Goal: Task Accomplishment & Management: Use online tool/utility

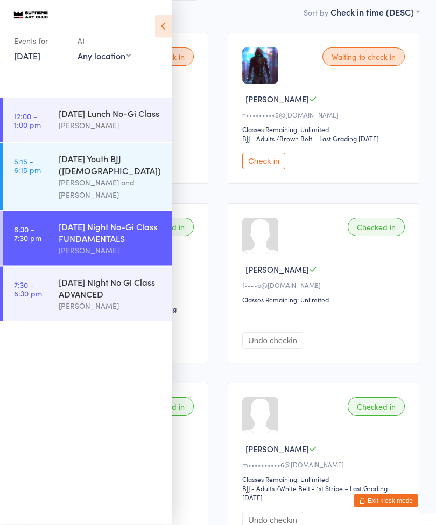
scroll to position [156, 0]
click at [99, 300] on div "[DATE] Night No Gi Class ADVANCED" at bounding box center [111, 288] width 104 height 24
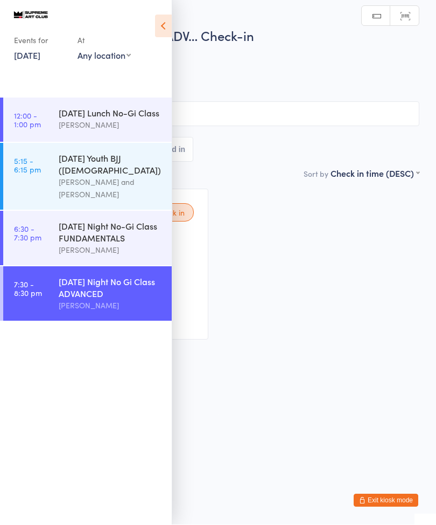
click at [308, 335] on div "Waiting to check in [PERSON_NAME] L n•••••••••5@[DOMAIN_NAME] Classes Remaining…" at bounding box center [218, 264] width 422 height 170
click at [169, 26] on icon at bounding box center [163, 26] width 17 height 23
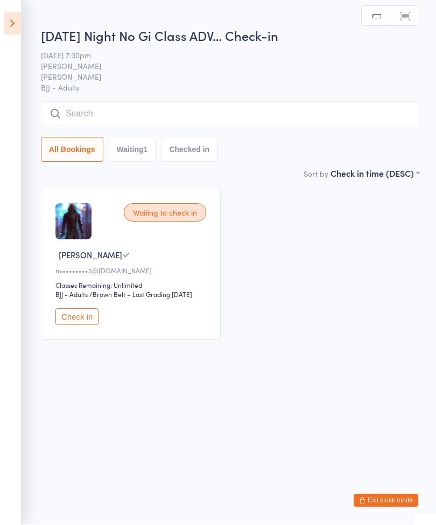
click at [176, 121] on input "search" at bounding box center [230, 114] width 379 height 25
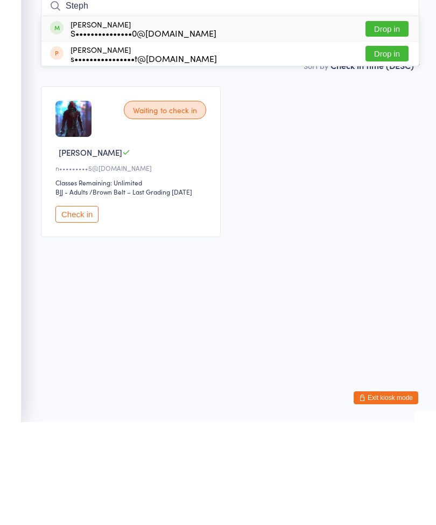
type input "Steph"
click at [389, 124] on button "Drop in" at bounding box center [387, 132] width 43 height 16
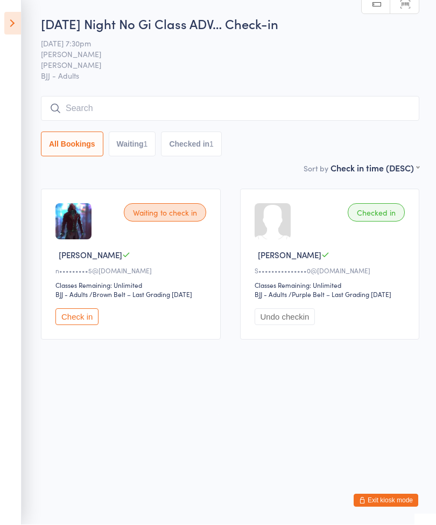
click at [394, 505] on button "Exit kiosk mode" at bounding box center [386, 500] width 65 height 13
click at [392, 501] on button "Exit kiosk mode" at bounding box center [386, 500] width 65 height 13
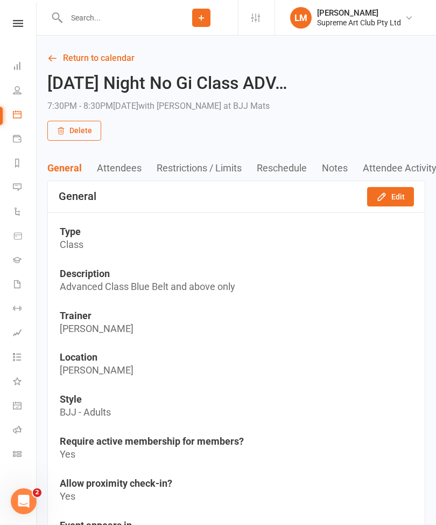
click at [22, 278] on link "Waivers 2" at bounding box center [25, 285] width 24 height 24
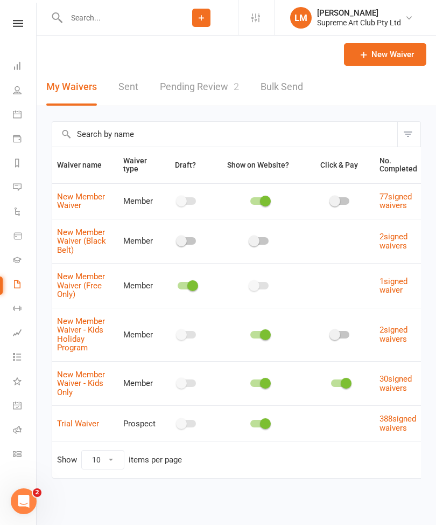
click at [200, 92] on link "Pending Review 2" at bounding box center [199, 86] width 79 height 37
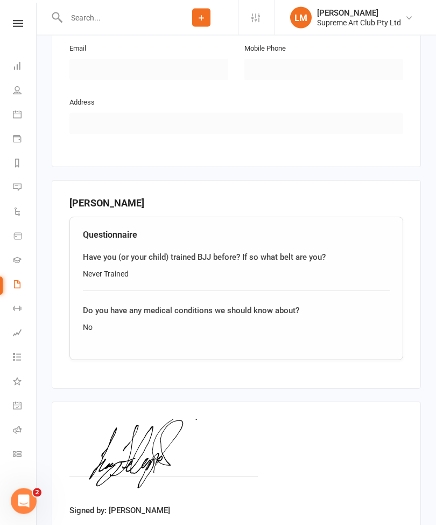
scroll to position [671, 0]
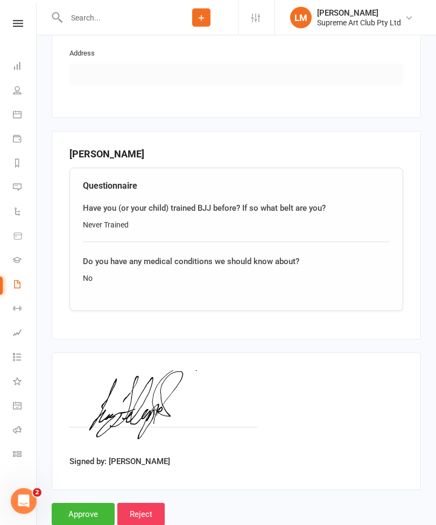
click at [85, 512] on input "Approve" at bounding box center [83, 514] width 63 height 23
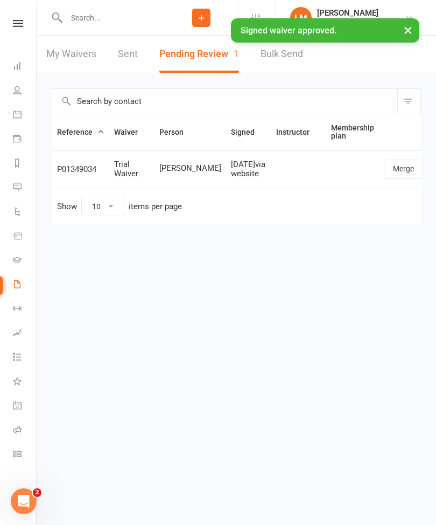
click at [92, 23] on input "text" at bounding box center [114, 17] width 102 height 15
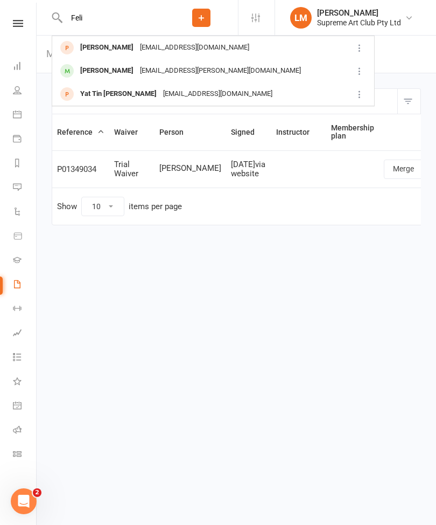
type input "Feli"
click at [178, 43] on div "Felipecavalcanteps@gmail.com" at bounding box center [195, 48] width 116 height 16
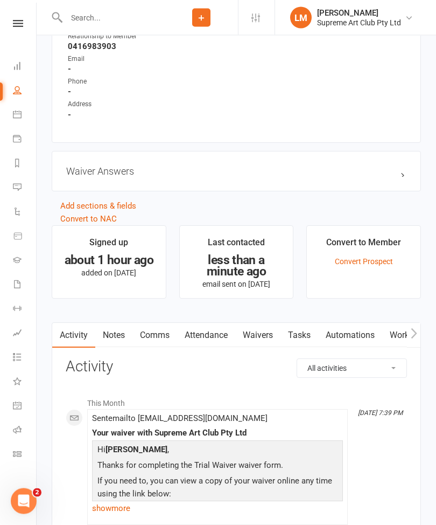
scroll to position [642, 0]
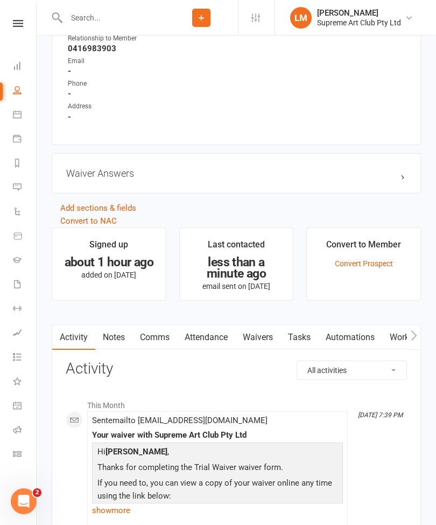
click at [363, 374] on select "All activities Bookings / Attendances Communications Notes Failed SMSes Grading…" at bounding box center [351, 370] width 109 height 18
click at [268, 338] on link "Waivers" at bounding box center [257, 337] width 45 height 25
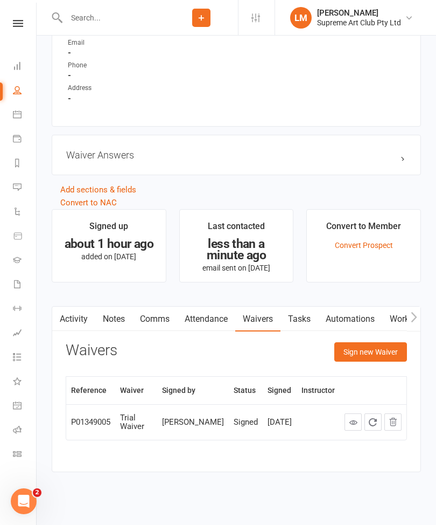
click at [360, 346] on button "Sign new Waiver" at bounding box center [371, 351] width 73 height 19
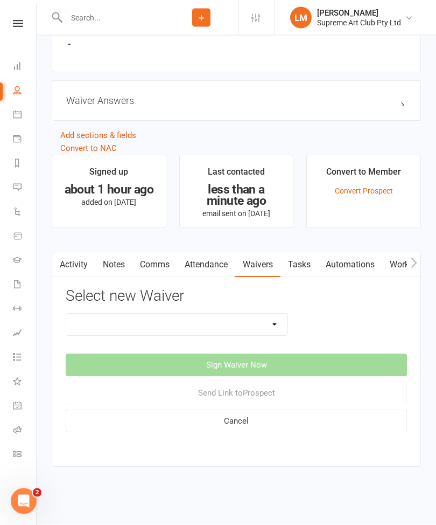
scroll to position [724, 0]
click at [255, 314] on select "New Member Waiver New Member Waiver (Black Belt) New Member Waiver - Kids Holid…" at bounding box center [176, 325] width 221 height 22
select select "11955"
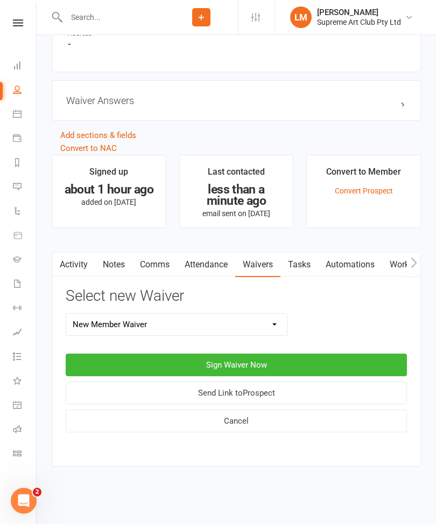
click at [298, 354] on button "Sign Waiver Now" at bounding box center [237, 365] width 342 height 23
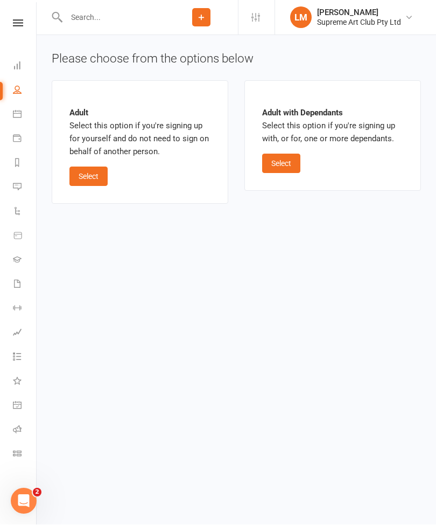
click at [93, 184] on button "Select" at bounding box center [89, 176] width 38 height 19
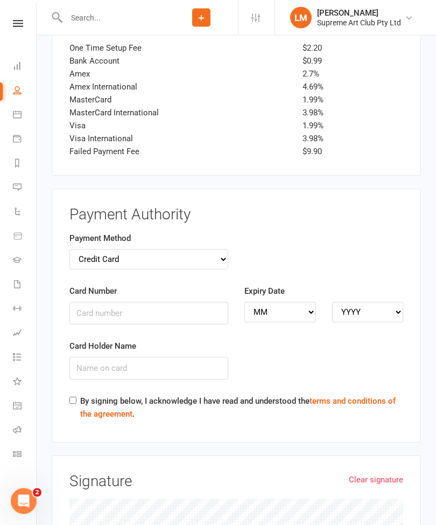
scroll to position [1326, 0]
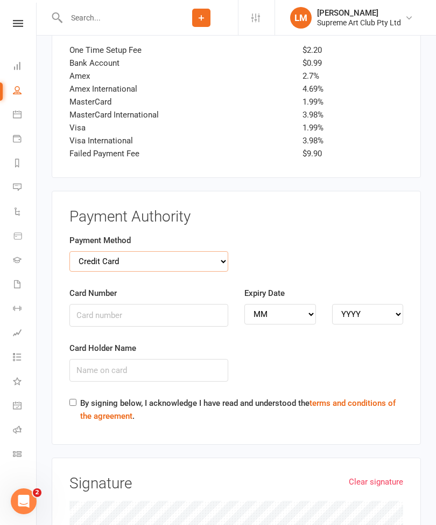
click at [223, 255] on select "Credit Card Bank Account" at bounding box center [149, 261] width 159 height 20
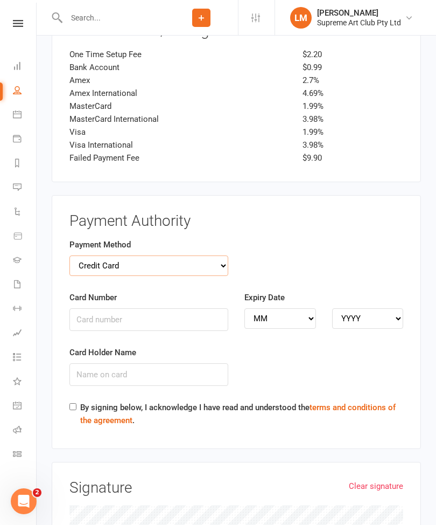
scroll to position [1322, 0]
click at [208, 245] on div "Payment Method Credit Card Bank Account" at bounding box center [149, 258] width 159 height 38
click at [209, 257] on select "Credit Card Bank Account" at bounding box center [149, 266] width 159 height 20
select select "bank_account"
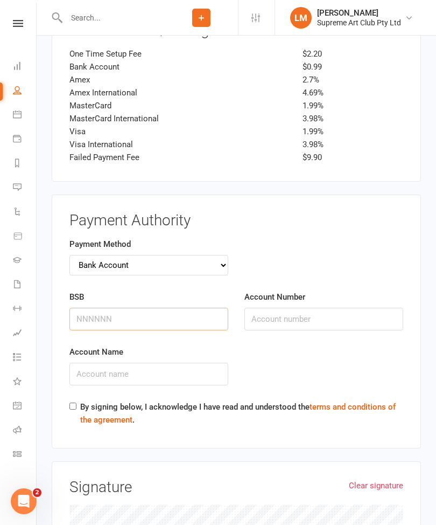
click at [193, 312] on input "BSB" at bounding box center [149, 319] width 159 height 23
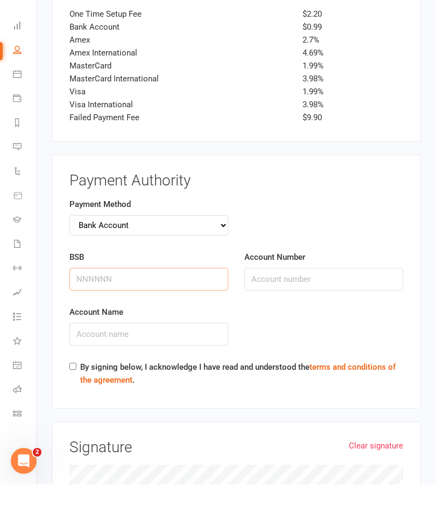
click at [203, 308] on input "BSB" at bounding box center [149, 319] width 159 height 23
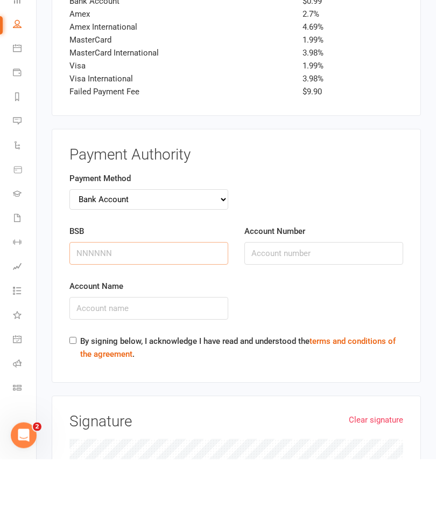
click at [206, 308] on input "BSB" at bounding box center [149, 319] width 159 height 23
type input "014111"
click at [283, 308] on input "Account Number" at bounding box center [324, 319] width 159 height 23
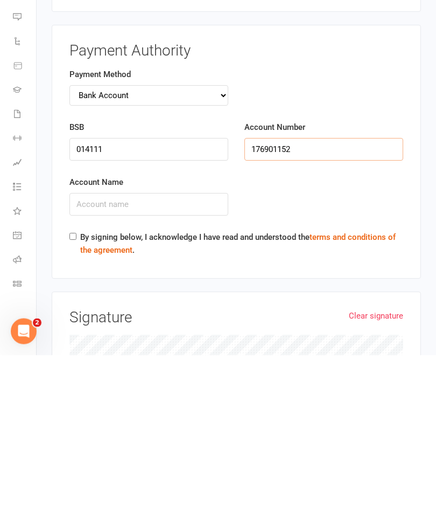
scroll to position [1328, 0]
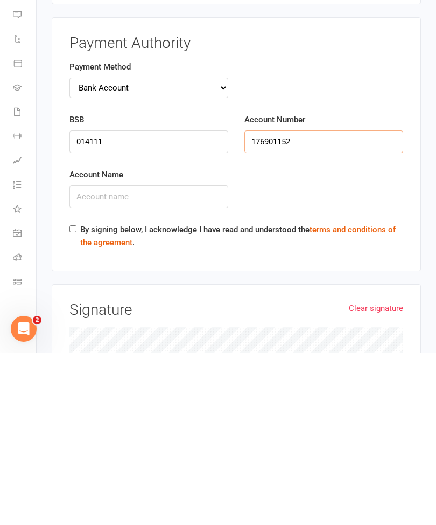
type input "176901152"
click at [179, 358] on input "Account Name" at bounding box center [149, 369] width 159 height 23
type input "Silva l cavalcante"
click at [77, 398] on input "By signing below, I acknowledge I have read and understood the terms and condit…" at bounding box center [73, 401] width 7 height 7
checkbox input "true"
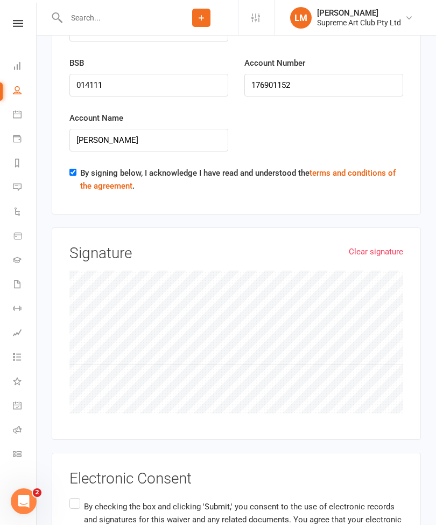
scroll to position [1559, 0]
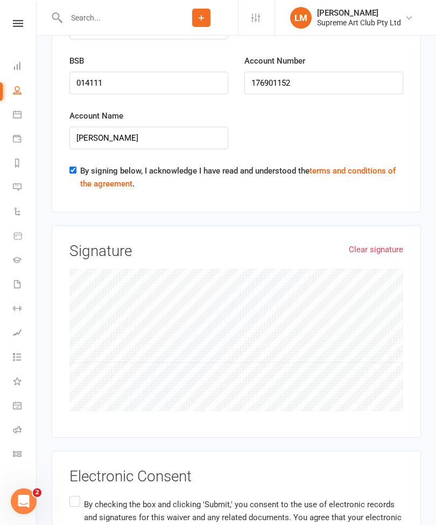
click at [384, 243] on link "Clear signature" at bounding box center [376, 249] width 54 height 13
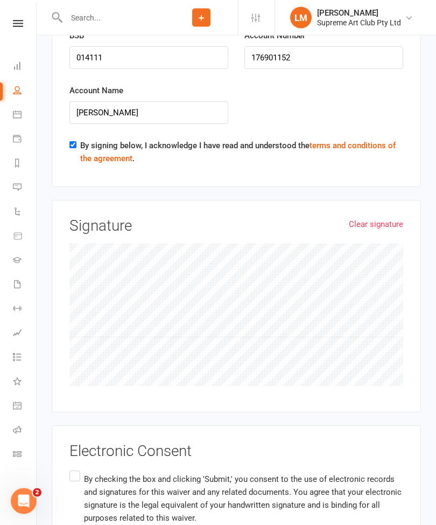
scroll to position [1603, 0]
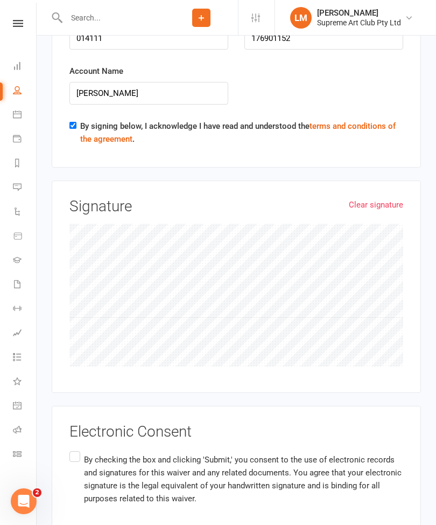
click at [75, 449] on label "By checking the box and clicking 'Submit,' you consent to the use of electronic…" at bounding box center [237, 479] width 334 height 60
click at [75, 449] on input "By checking the box and clicking 'Submit,' you consent to the use of electronic…" at bounding box center [73, 449] width 7 height 0
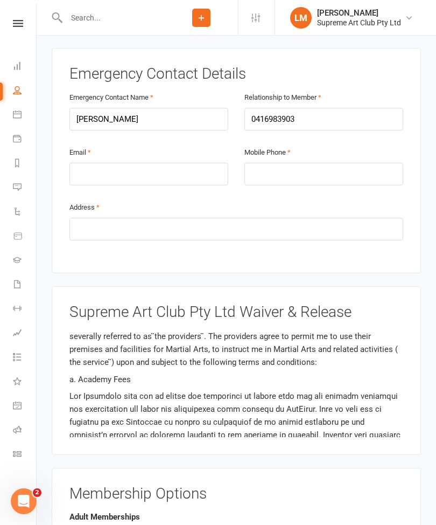
scroll to position [530, 0]
click at [158, 178] on input "email" at bounding box center [149, 174] width 159 height 23
type input "fe.bob@hotmail.com"
click at [346, 180] on input "tel" at bounding box center [324, 174] width 159 height 23
click at [101, 220] on input "text" at bounding box center [237, 229] width 334 height 23
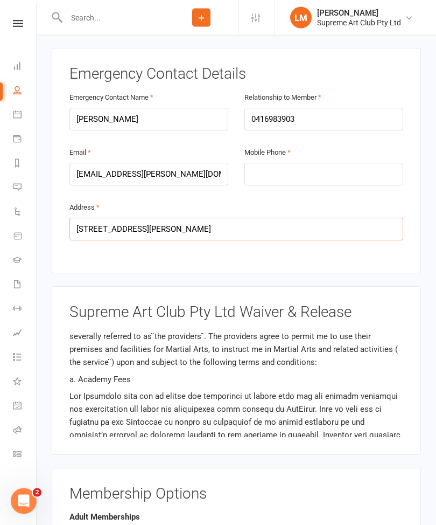
type input "7/10 Vincent st Brighton east"
click at [328, 163] on input "tel" at bounding box center [324, 174] width 159 height 23
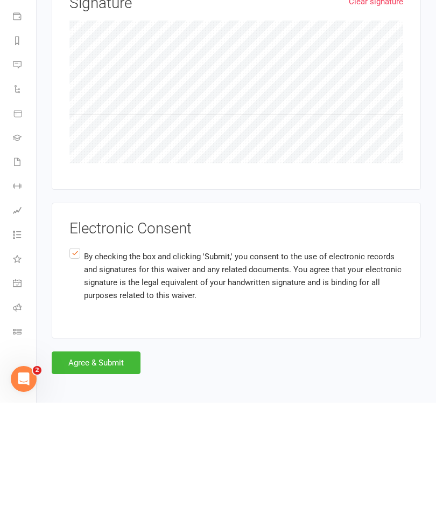
scroll to position [885, 0]
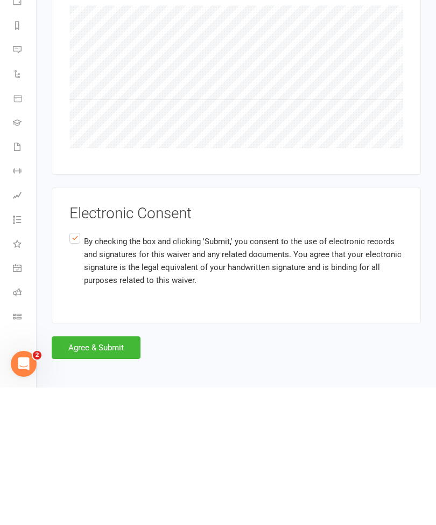
type input "0416983903"
click at [106, 474] on button "Agree & Submit" at bounding box center [96, 485] width 89 height 23
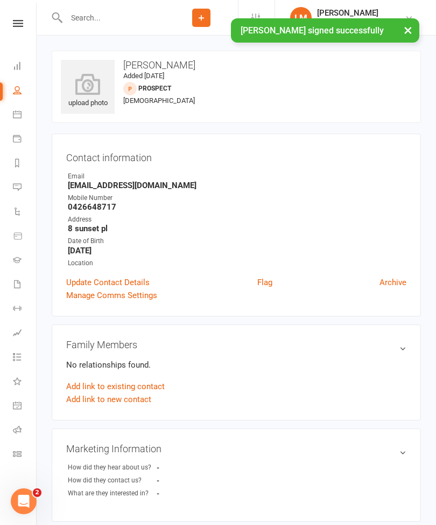
click at [18, 450] on icon at bounding box center [17, 453] width 9 height 9
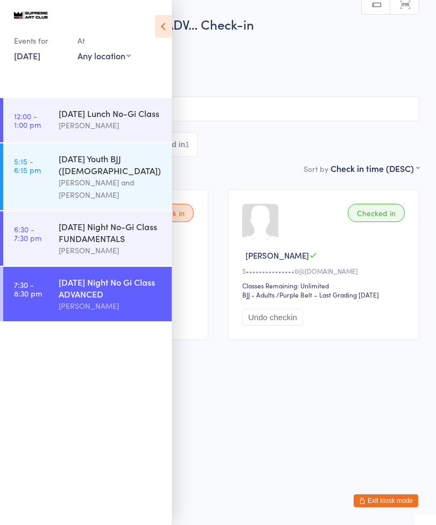
click at [159, 27] on icon at bounding box center [163, 26] width 17 height 23
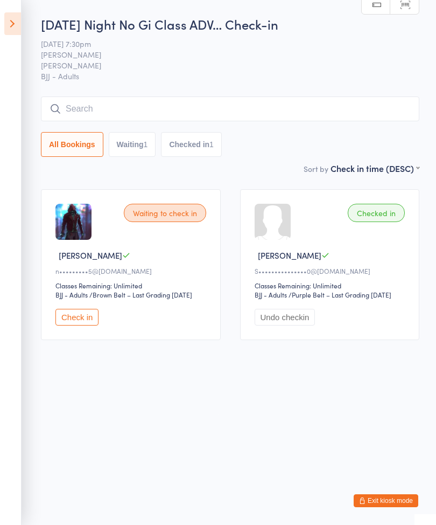
click at [0, 32] on aside "Events for 11 Sep, 2025 11 Sep, 2025 September 2025 Sun Mon Tue Wed Thu Fri Sat…" at bounding box center [11, 262] width 22 height 525
click at [12, 34] on icon at bounding box center [12, 23] width 17 height 23
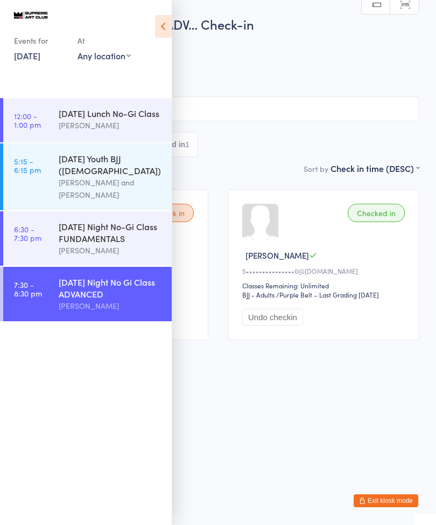
click at [121, 222] on div "[DATE] Night No-Gi Class FUNDAMENTALS" at bounding box center [111, 232] width 104 height 24
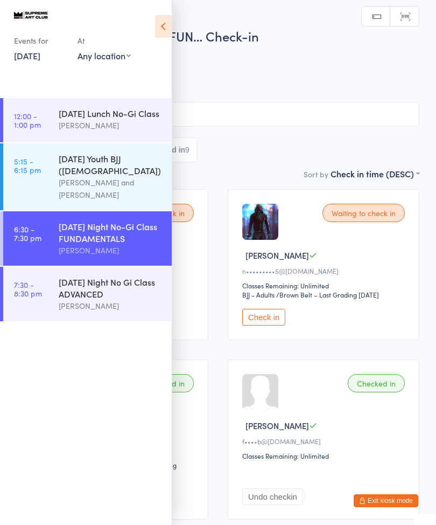
click at [171, 32] on icon at bounding box center [163, 26] width 17 height 23
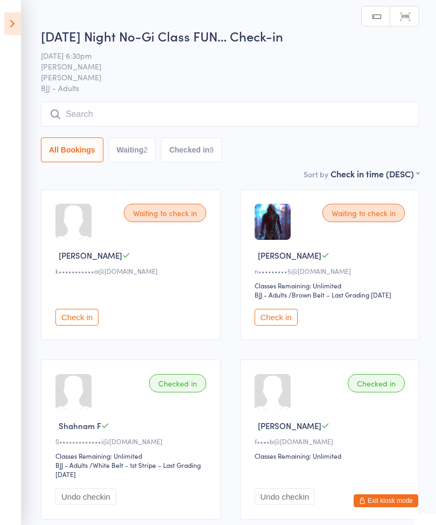
click at [390, 112] on input "search" at bounding box center [230, 114] width 379 height 25
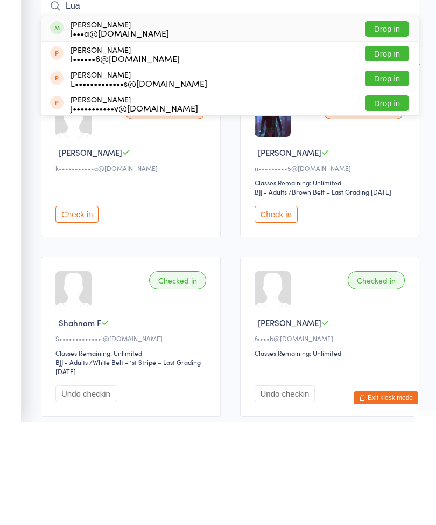
type input "Lua"
click at [378, 124] on button "Drop in" at bounding box center [387, 132] width 43 height 16
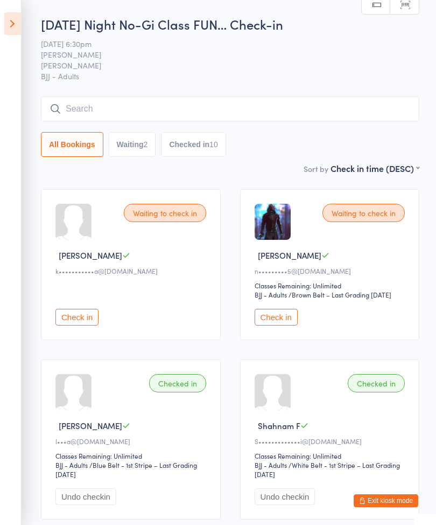
click at [19, 25] on icon at bounding box center [12, 23] width 17 height 23
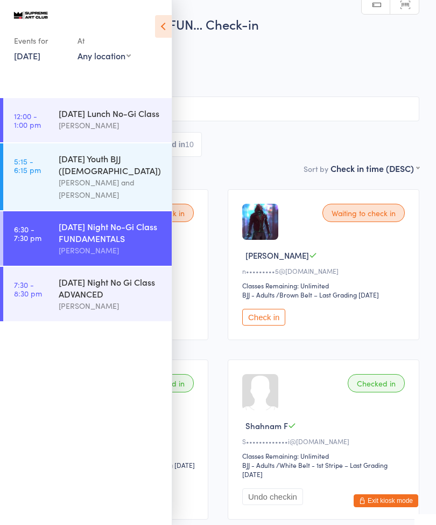
click at [101, 238] on div "[DATE] Night No-Gi Class FUNDAMENTALS" at bounding box center [111, 232] width 104 height 24
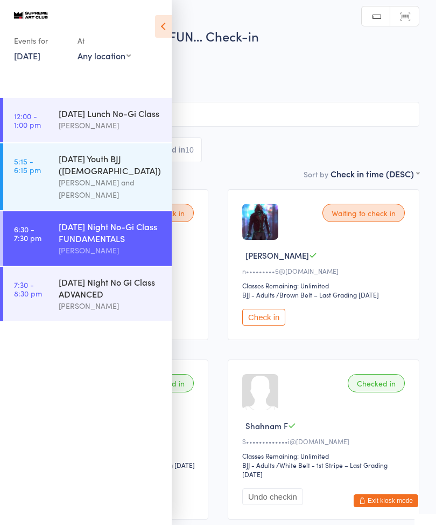
click at [279, 113] on input "search" at bounding box center [218, 114] width 403 height 25
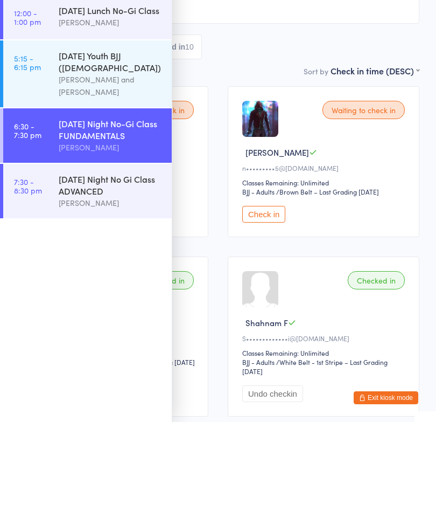
type input "L"
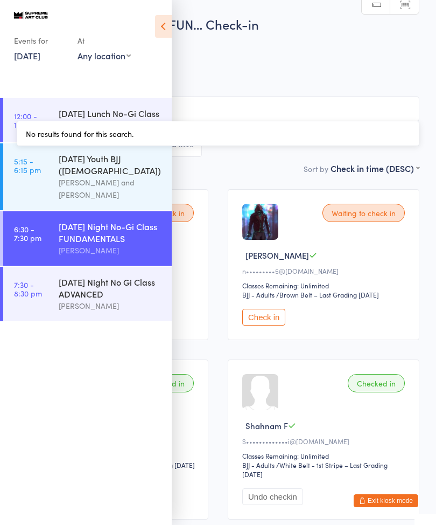
click at [126, 242] on div "[DATE] Night No-Gi Class FUNDAMENTALS" at bounding box center [111, 232] width 104 height 24
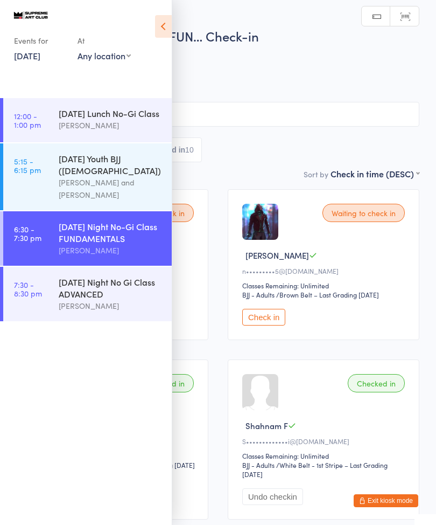
click at [166, 32] on icon at bounding box center [163, 26] width 17 height 23
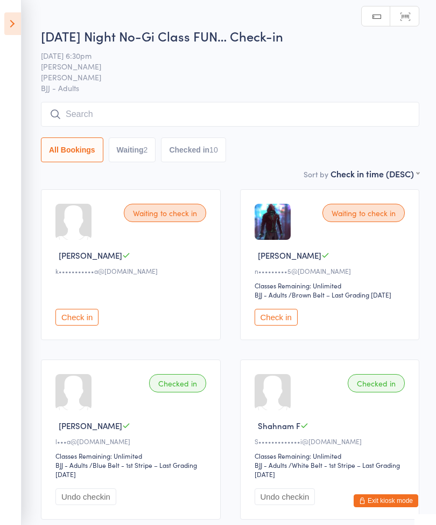
click at [201, 126] on input "search" at bounding box center [230, 114] width 379 height 25
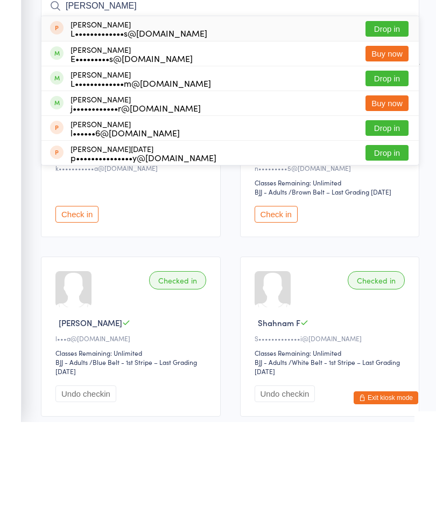
type input "Lucas"
click at [384, 173] on button "Drop in" at bounding box center [387, 181] width 43 height 16
